Goal: Complete application form: Complete application form

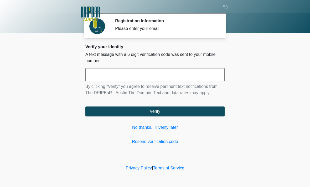
click at [172, 128] on link "No thanks, I'll verify later" at bounding box center [154, 128] width 139 height 6
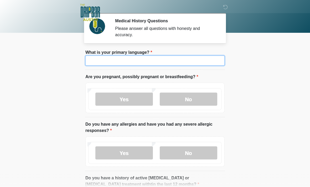
click at [176, 62] on input "What is your primary language?" at bounding box center [154, 61] width 139 height 10
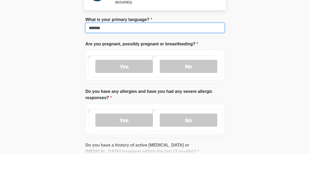
type input "*******"
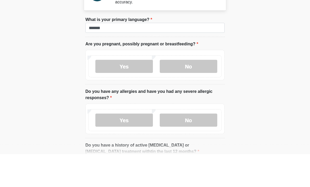
click at [194, 93] on label "No" at bounding box center [189, 99] width 58 height 13
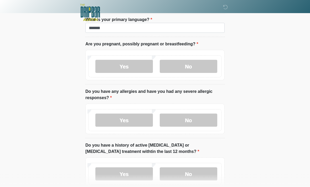
click at [205, 122] on label "No" at bounding box center [189, 120] width 58 height 13
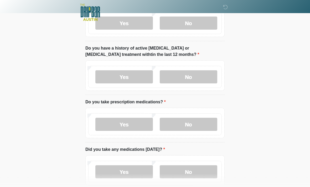
scroll to position [131, 0]
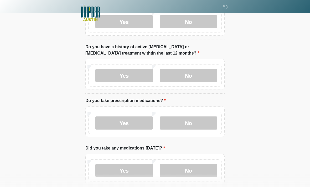
click at [197, 76] on label "No" at bounding box center [189, 75] width 58 height 13
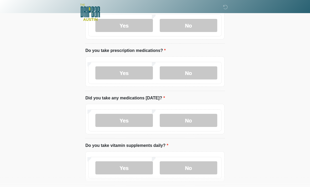
click at [190, 75] on label "No" at bounding box center [189, 73] width 58 height 13
click at [200, 115] on label "No" at bounding box center [189, 120] width 58 height 13
click at [194, 169] on label "No" at bounding box center [189, 168] width 58 height 13
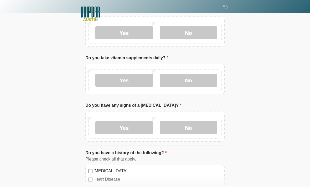
scroll to position [283, 0]
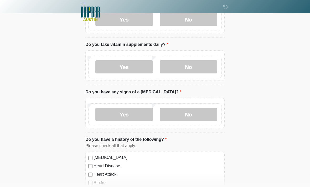
click at [194, 115] on label "No" at bounding box center [189, 114] width 58 height 13
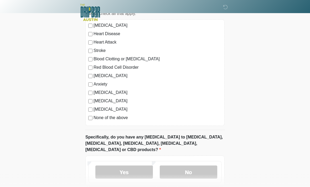
scroll to position [437, 0]
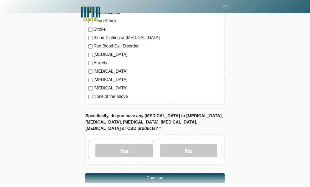
click at [194, 146] on label "No" at bounding box center [189, 151] width 58 height 13
click at [164, 174] on button "Continue" at bounding box center [154, 179] width 139 height 10
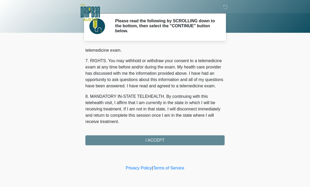
scroll to position [229, 0]
click at [167, 140] on button "I ACCEPT" at bounding box center [154, 141] width 139 height 10
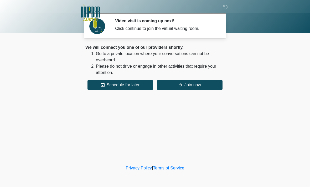
click at [195, 85] on button "Join now" at bounding box center [189, 85] width 65 height 10
